Goal: Transaction & Acquisition: Purchase product/service

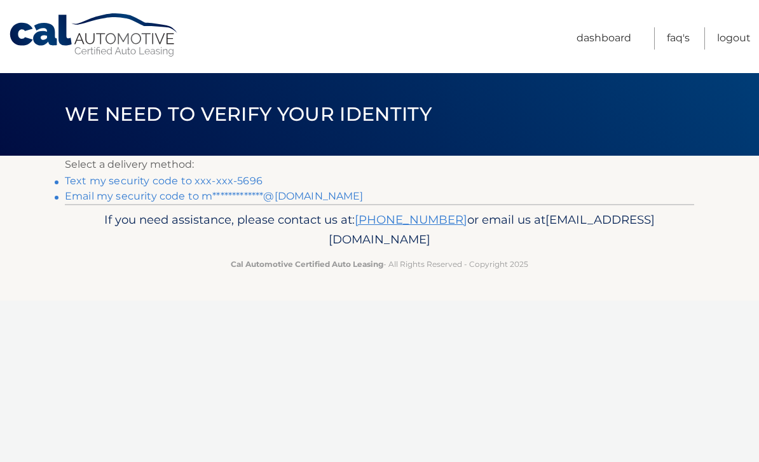
click at [211, 171] on p "Select a delivery method:" at bounding box center [379, 165] width 629 height 18
click at [228, 177] on link "Text my security code to xxx-xxx-5696" at bounding box center [164, 181] width 198 height 12
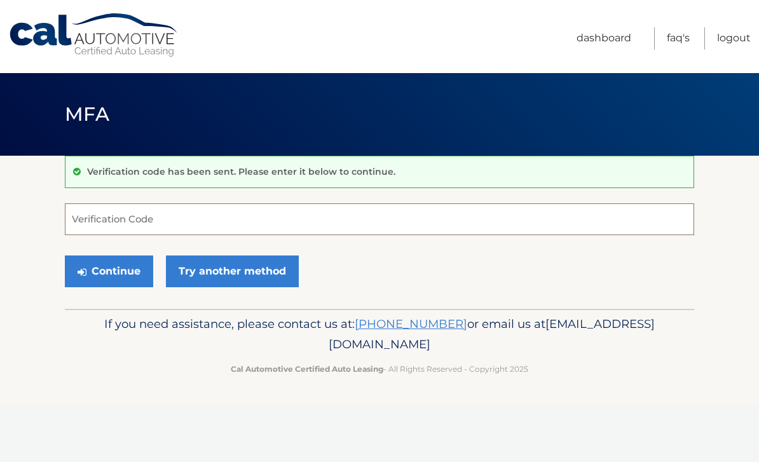
click at [469, 227] on input "Verification Code" at bounding box center [379, 219] width 629 height 32
click at [533, 218] on input "Verification Code" at bounding box center [379, 219] width 629 height 32
click at [456, 219] on input "Verification Code" at bounding box center [379, 219] width 629 height 32
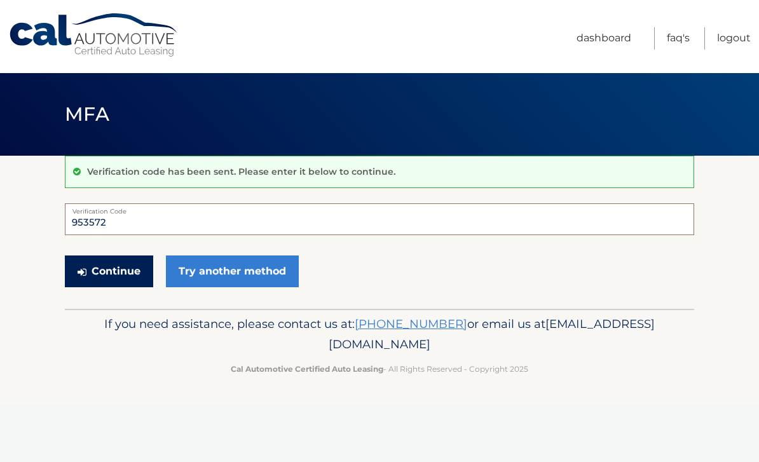
type input "953572"
click at [105, 285] on button "Continue" at bounding box center [109, 272] width 88 height 32
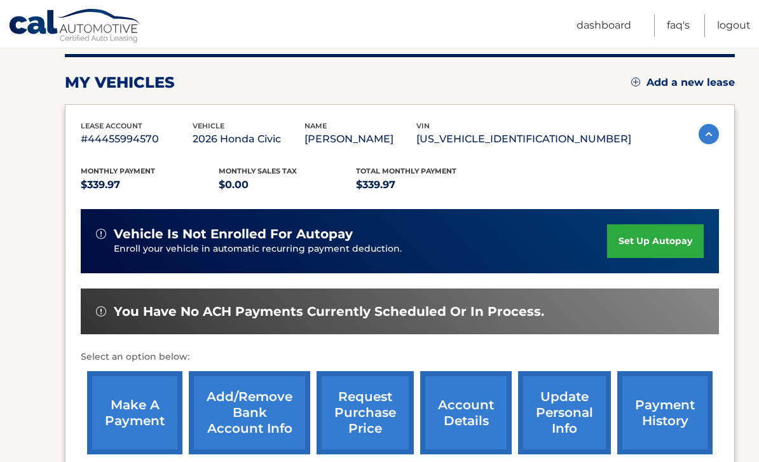
scroll to position [158, 0]
click at [711, 139] on img at bounding box center [709, 135] width 20 height 20
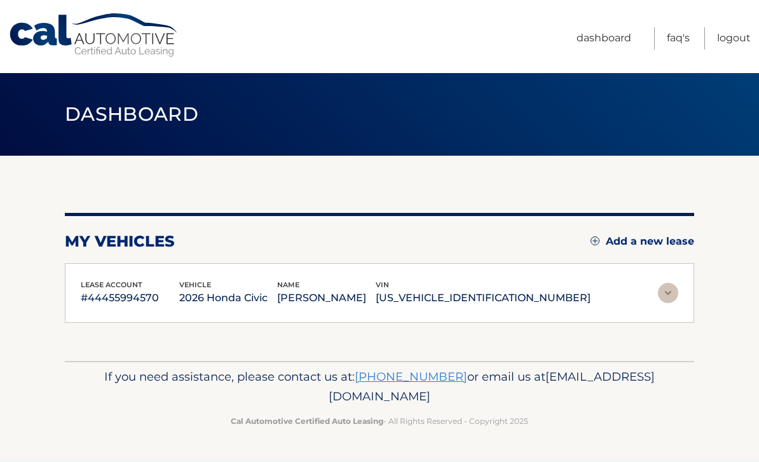
scroll to position [0, 0]
click at [671, 294] on img at bounding box center [668, 293] width 20 height 20
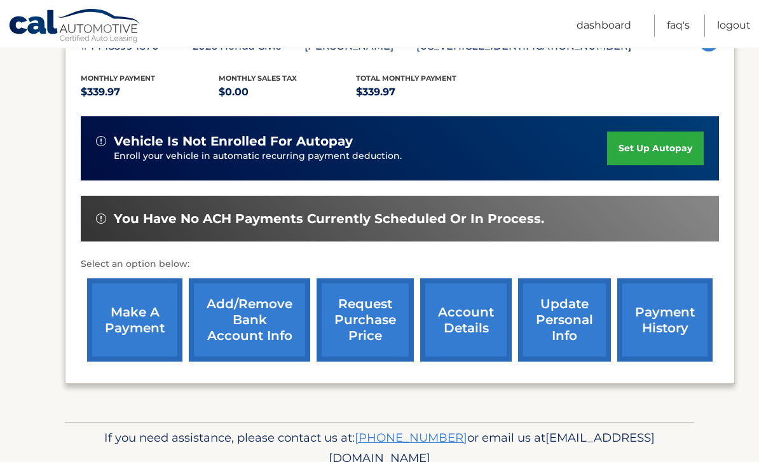
scroll to position [252, 0]
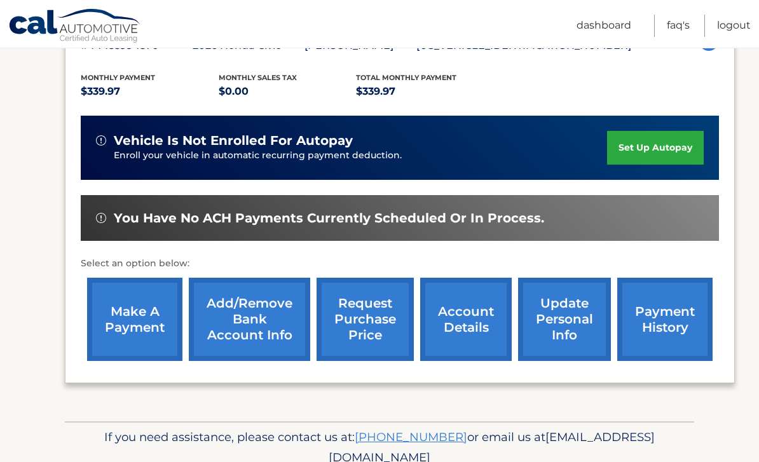
click at [462, 313] on link "account details" at bounding box center [466, 319] width 92 height 83
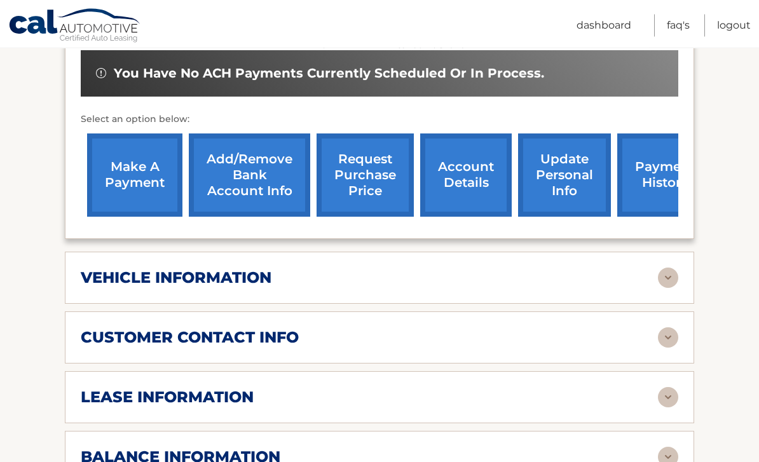
click at [478, 282] on div "vehicle information" at bounding box center [369, 278] width 577 height 19
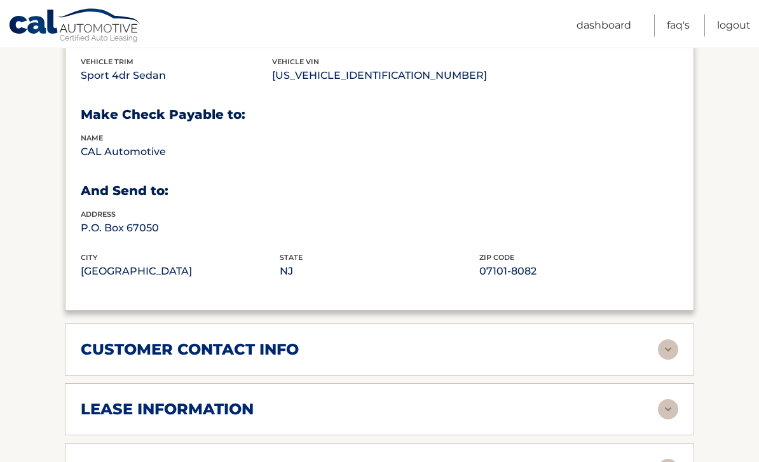
click at [433, 352] on div "customer contact info" at bounding box center [369, 350] width 577 height 19
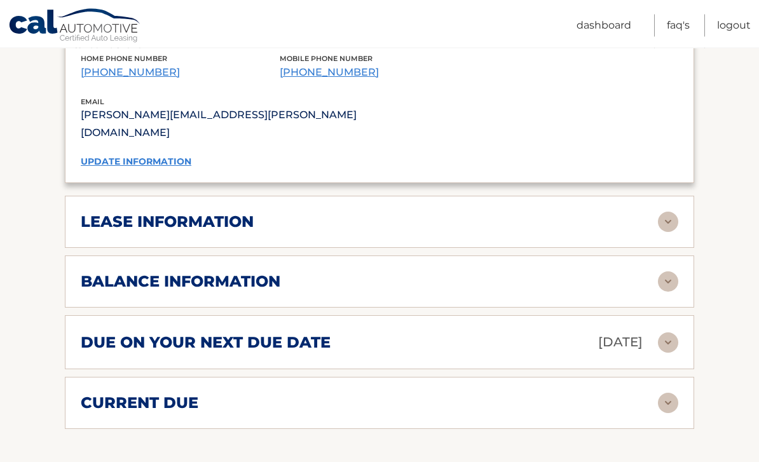
scroll to position [1169, 0]
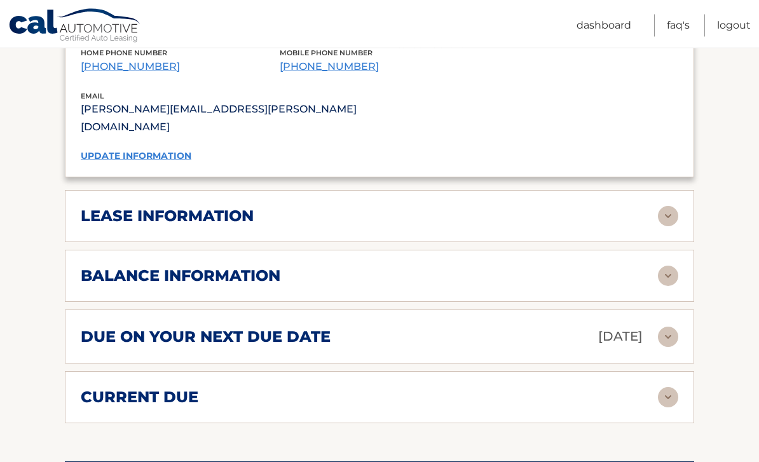
click at [399, 326] on div "due on your next due date Oct 01, 2025" at bounding box center [369, 337] width 577 height 22
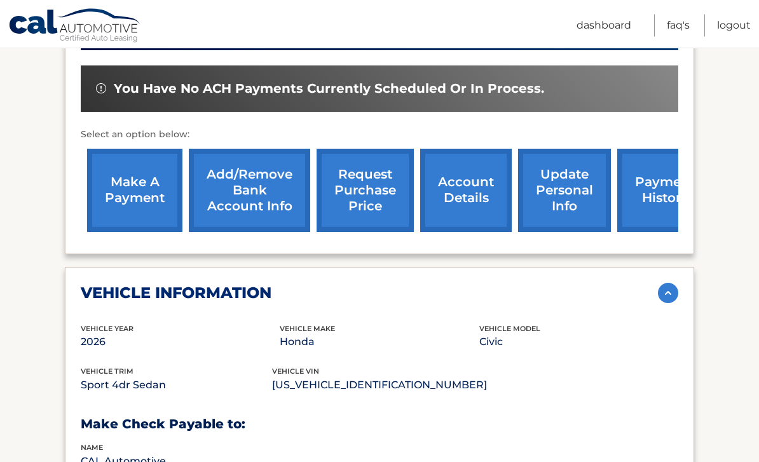
scroll to position [399, 0]
click at [142, 212] on link "make a payment" at bounding box center [134, 190] width 95 height 83
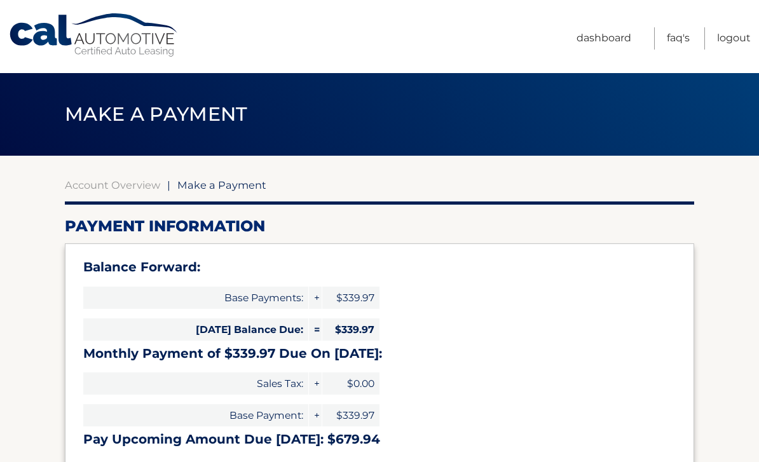
select select "Zjg0OGUyNTYtYzY4ZC00ODU2LThmZjgtYmJiMTA0ZDI1MmVj"
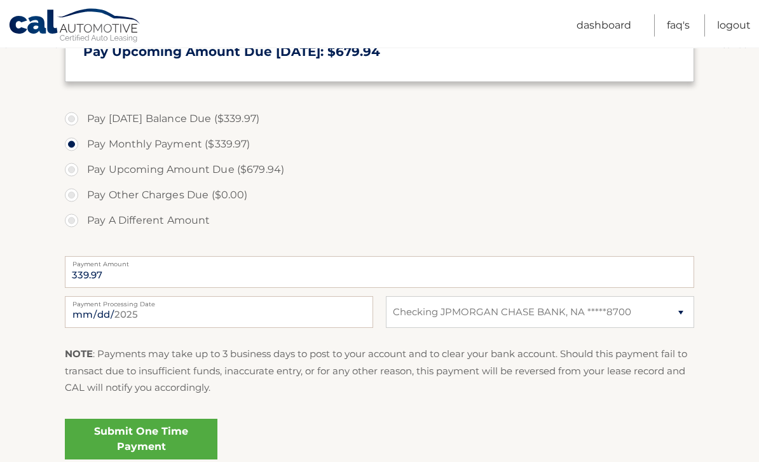
scroll to position [388, 0]
click at [163, 433] on link "Submit One Time Payment" at bounding box center [141, 439] width 153 height 41
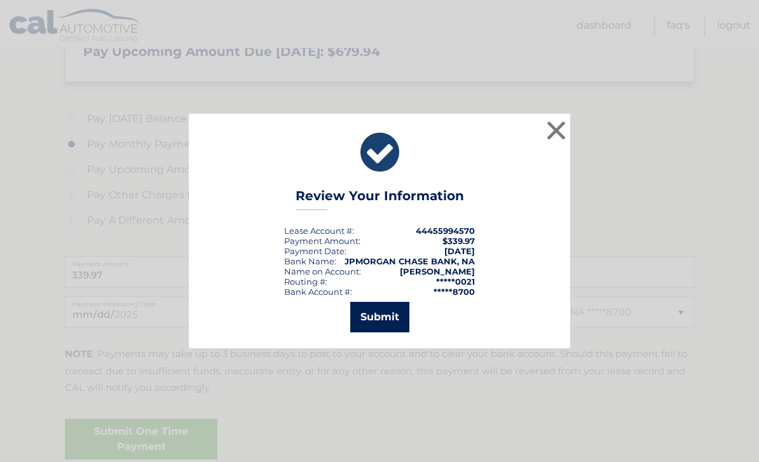
click at [380, 332] on button "Submit" at bounding box center [379, 317] width 59 height 31
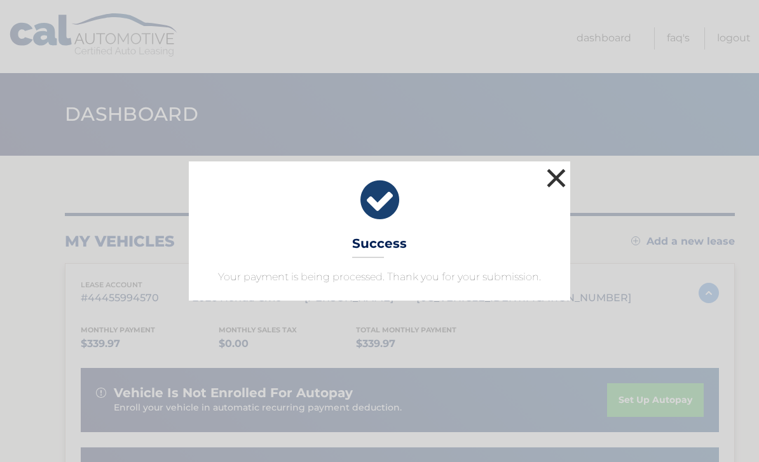
click at [556, 167] on button "×" at bounding box center [556, 177] width 25 height 25
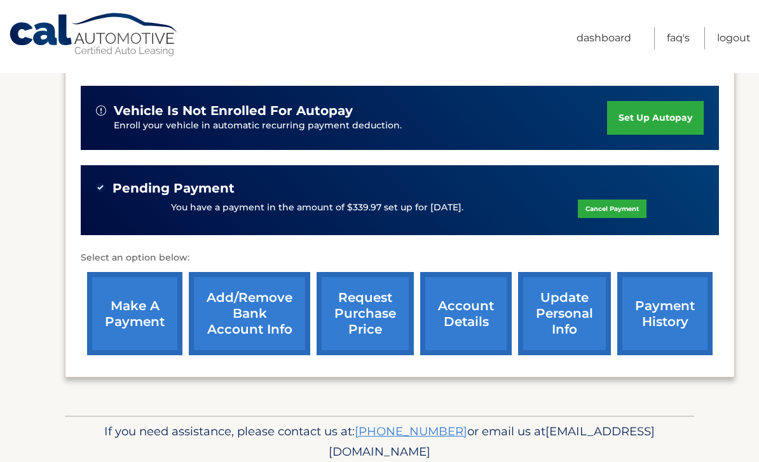
scroll to position [288, 0]
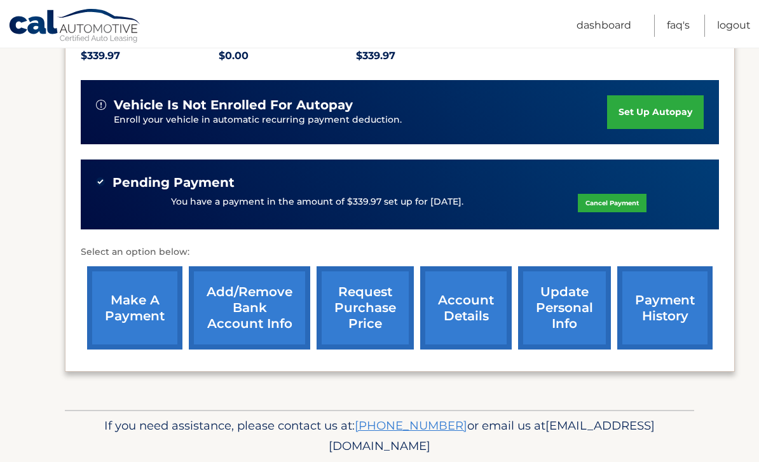
click at [471, 318] on link "account details" at bounding box center [466, 307] width 92 height 83
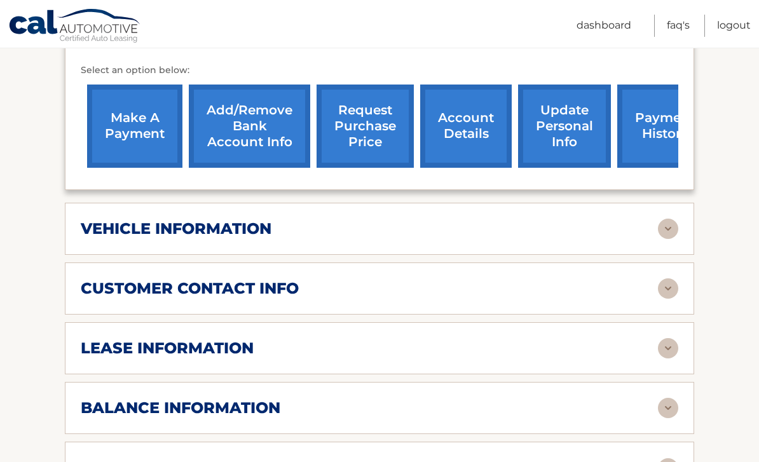
scroll to position [498, 0]
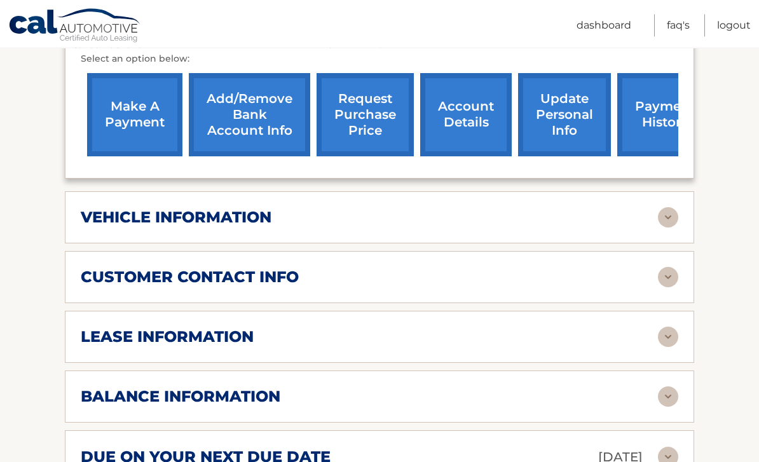
click at [455, 344] on div "lease information Contract Start Date [DATE] Term 39 Maturity Date [DATE] Start…" at bounding box center [379, 338] width 629 height 52
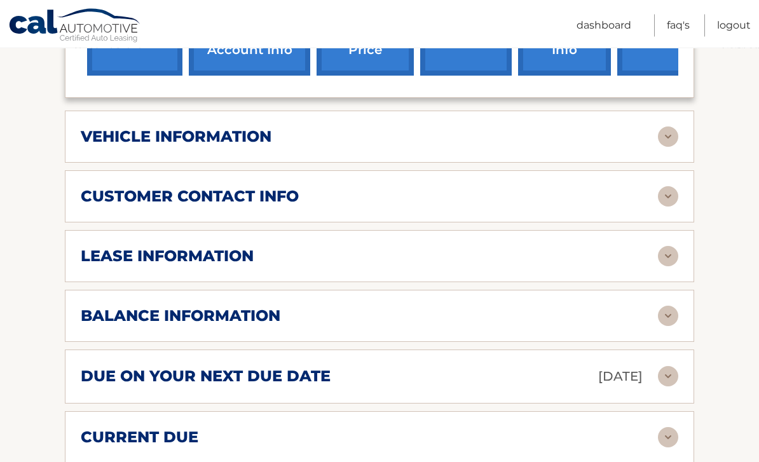
click at [453, 320] on div "balance information" at bounding box center [369, 316] width 577 height 19
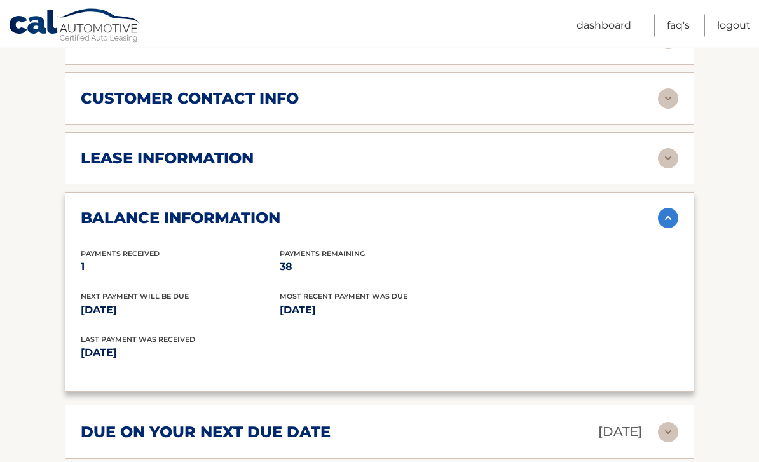
scroll to position [677, 0]
click at [404, 423] on div "due on your next due date [DATE]" at bounding box center [369, 432] width 577 height 22
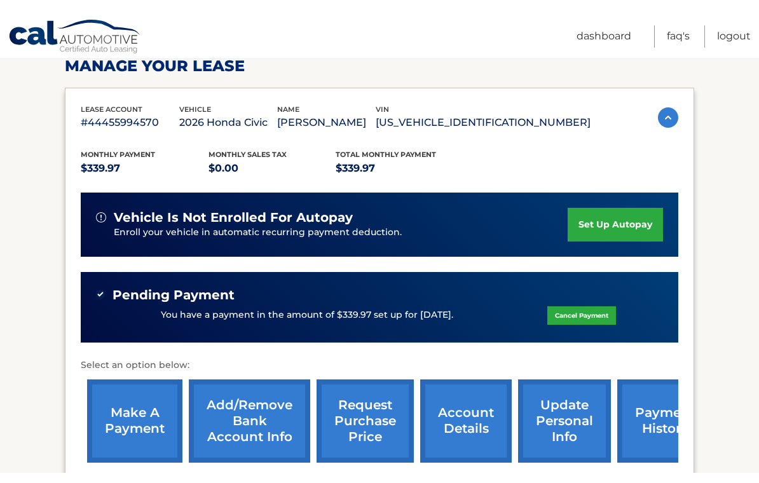
scroll to position [202, 0]
